Goal: Navigation & Orientation: Find specific page/section

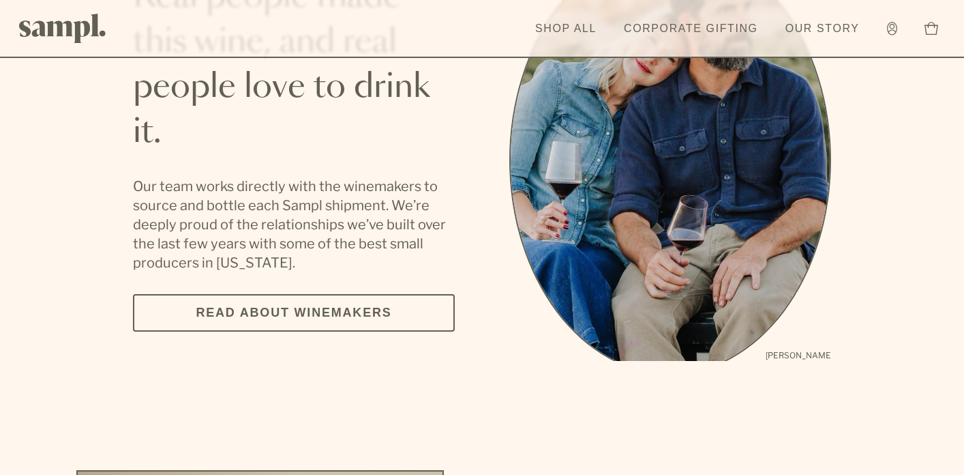
scroll to position [2703, 0]
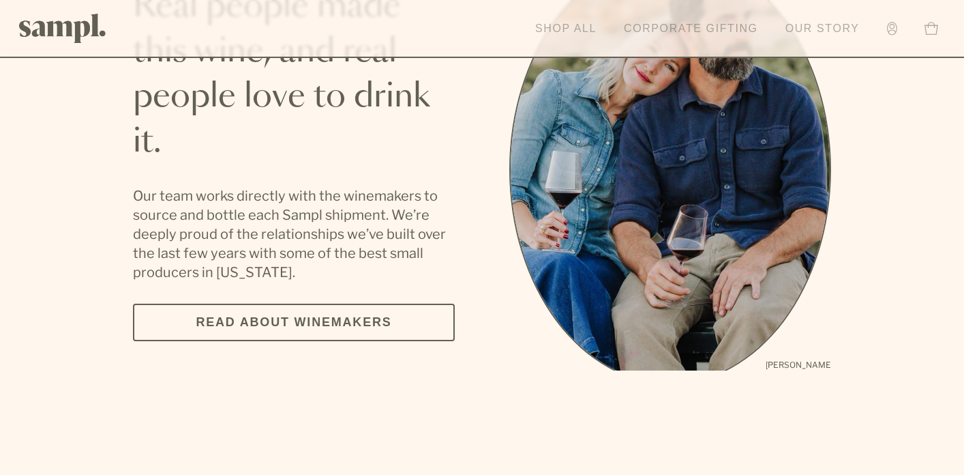
click at [572, 30] on link "Shop All" at bounding box center [565, 29] width 75 height 30
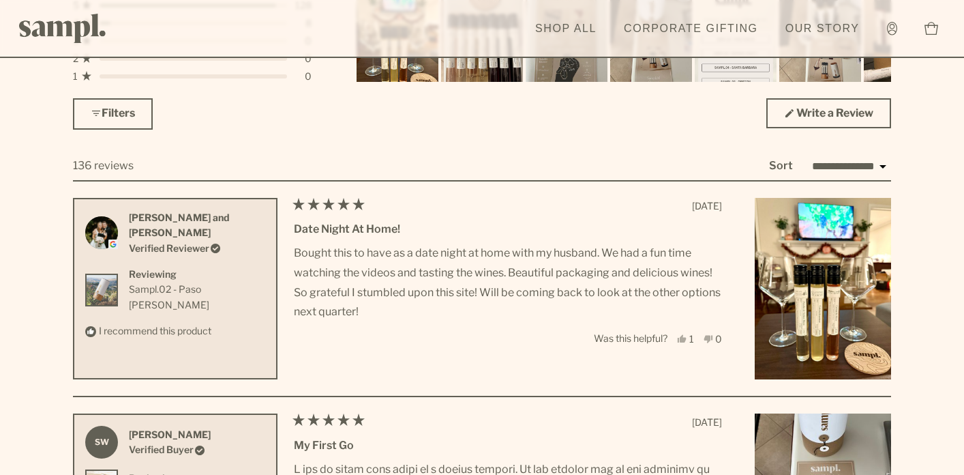
scroll to position [3935, 0]
